Goal: Task Accomplishment & Management: Complete application form

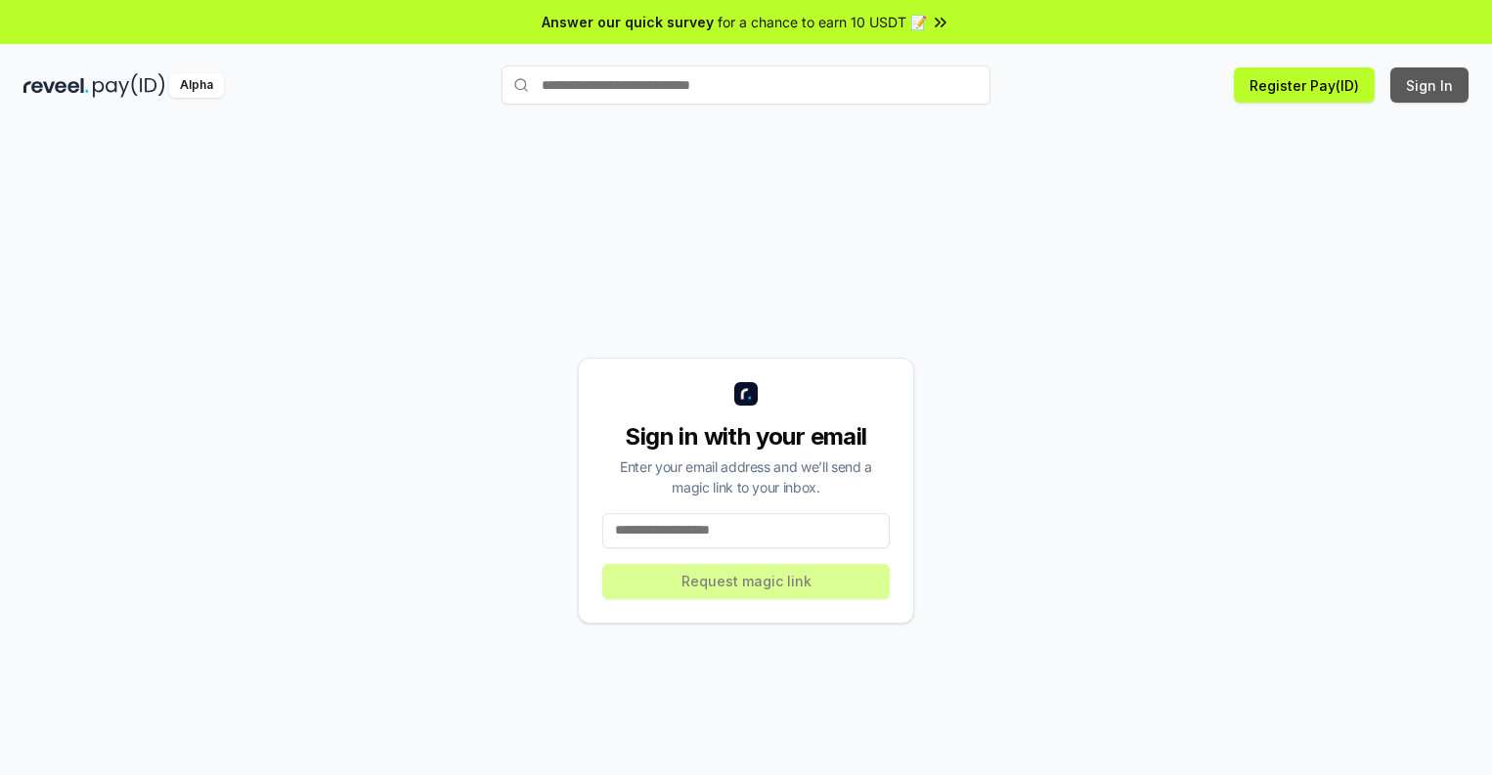
click at [1430, 85] on button "Sign In" at bounding box center [1429, 84] width 78 height 35
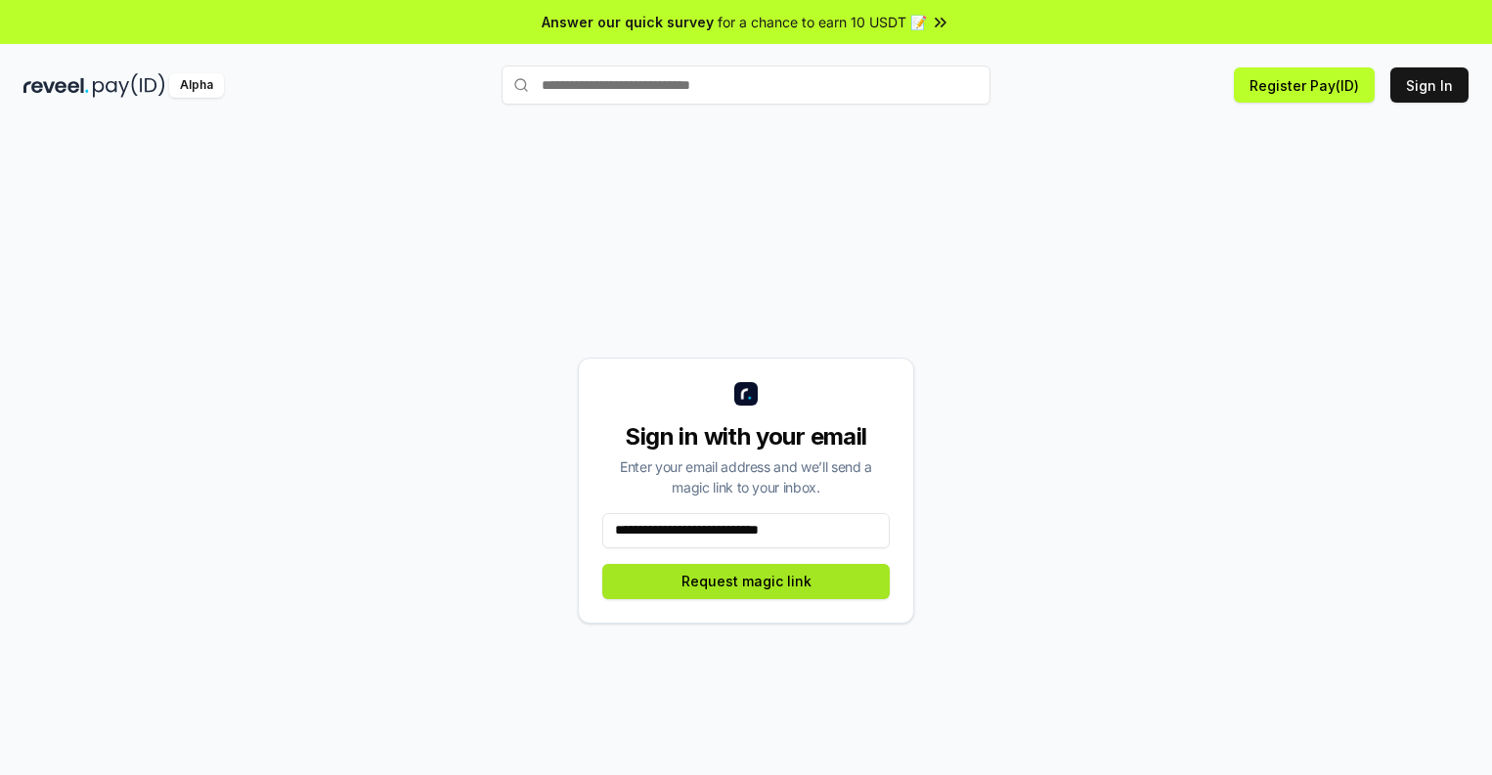
type input "**********"
click at [746, 581] on button "Request magic link" at bounding box center [745, 581] width 287 height 35
